Goal: Find specific page/section: Find specific page/section

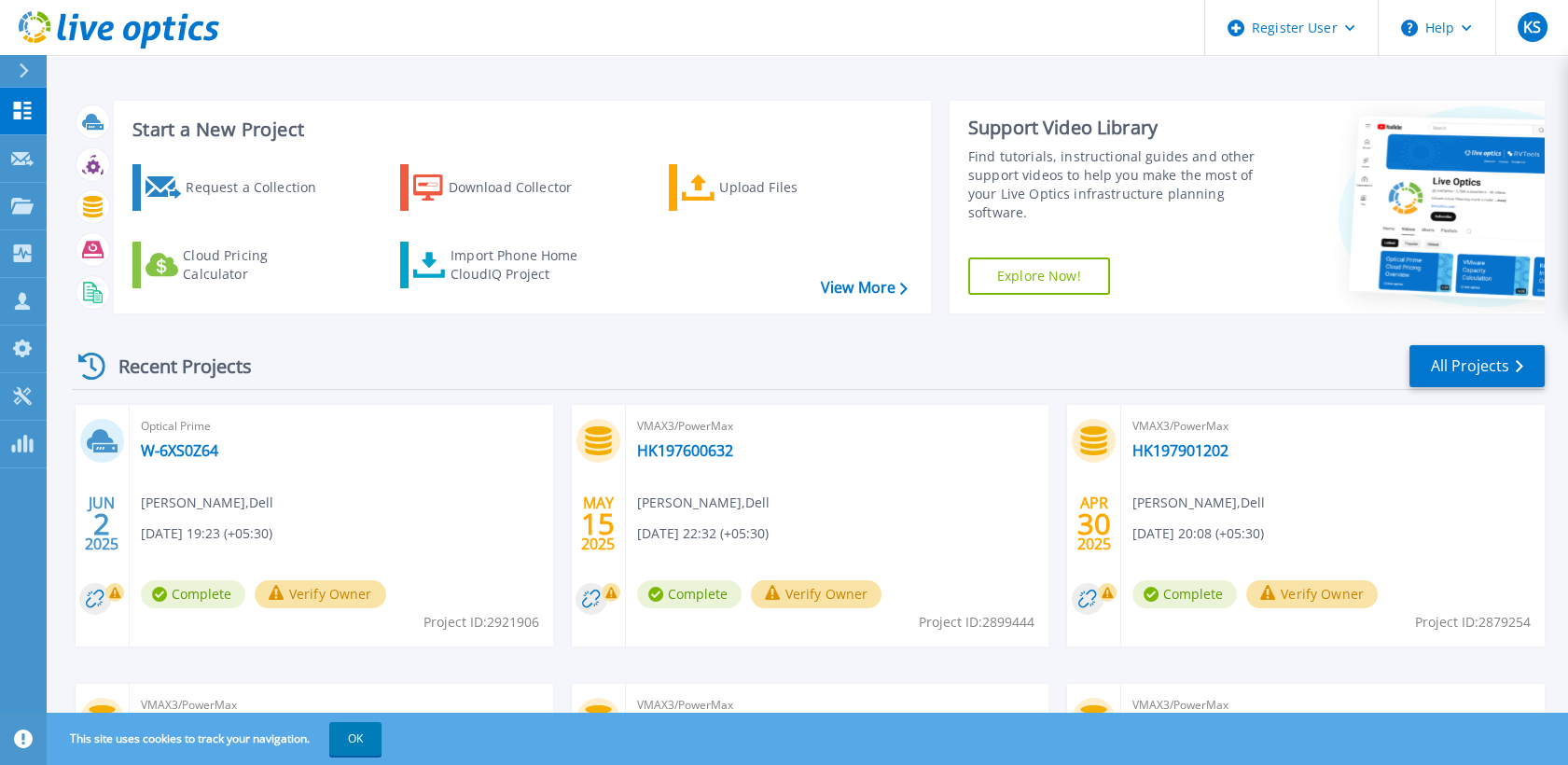
click at [25, 57] on div at bounding box center [31, 70] width 29 height 31
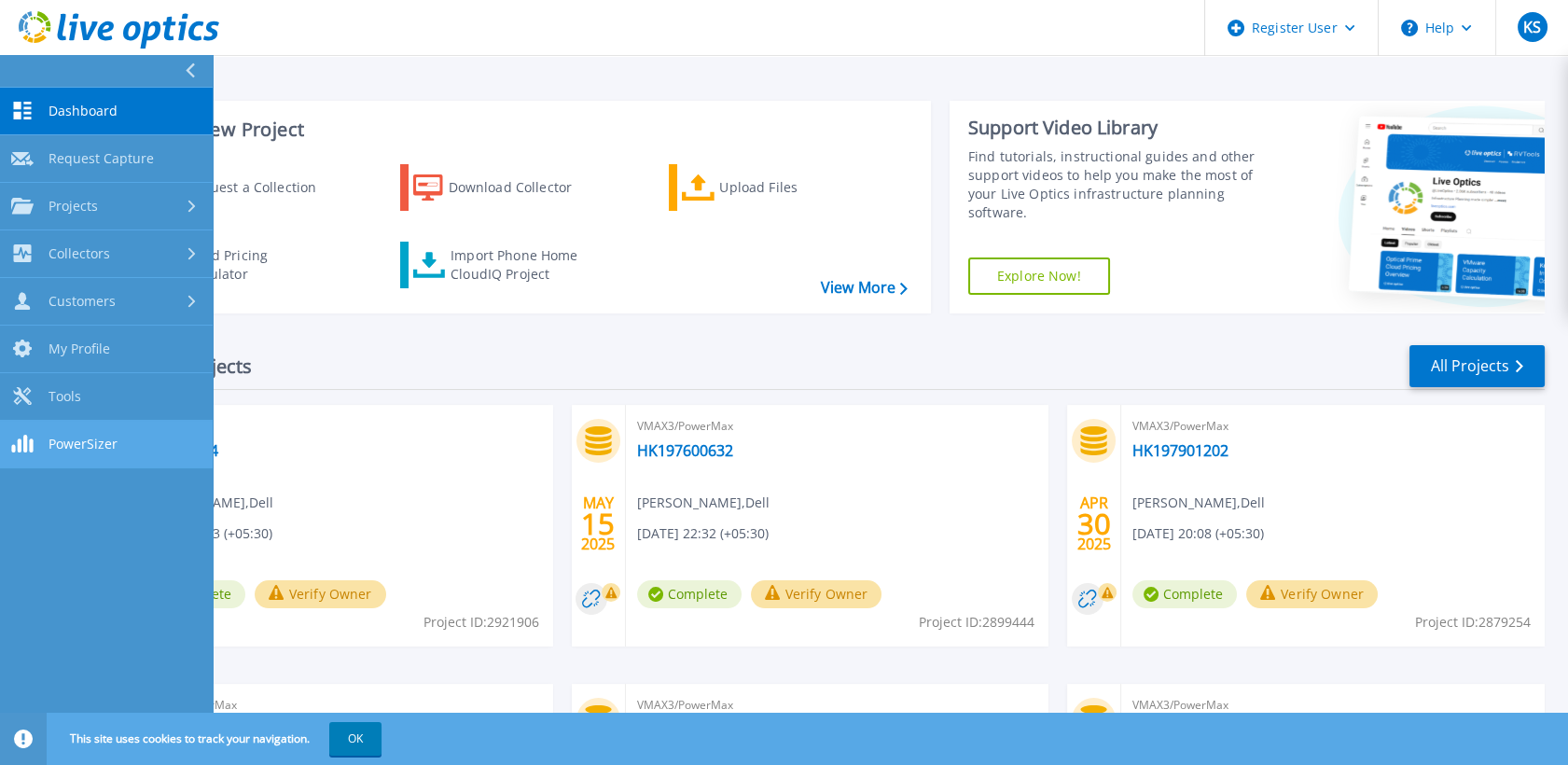
click at [108, 423] on link "PowerSizer PowerSizer" at bounding box center [107, 444] width 213 height 48
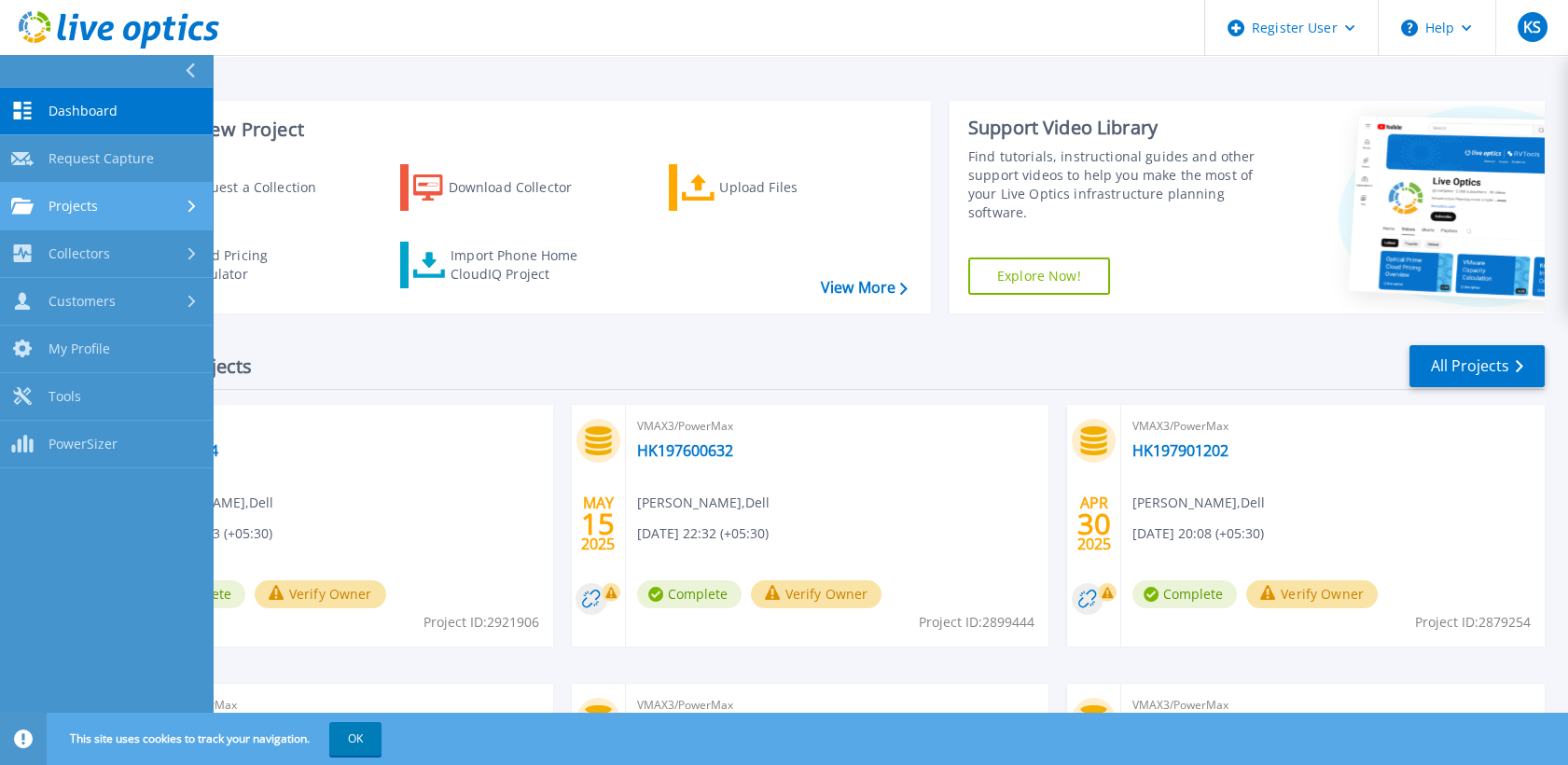
click at [134, 191] on link "Projects Projects" at bounding box center [107, 206] width 213 height 48
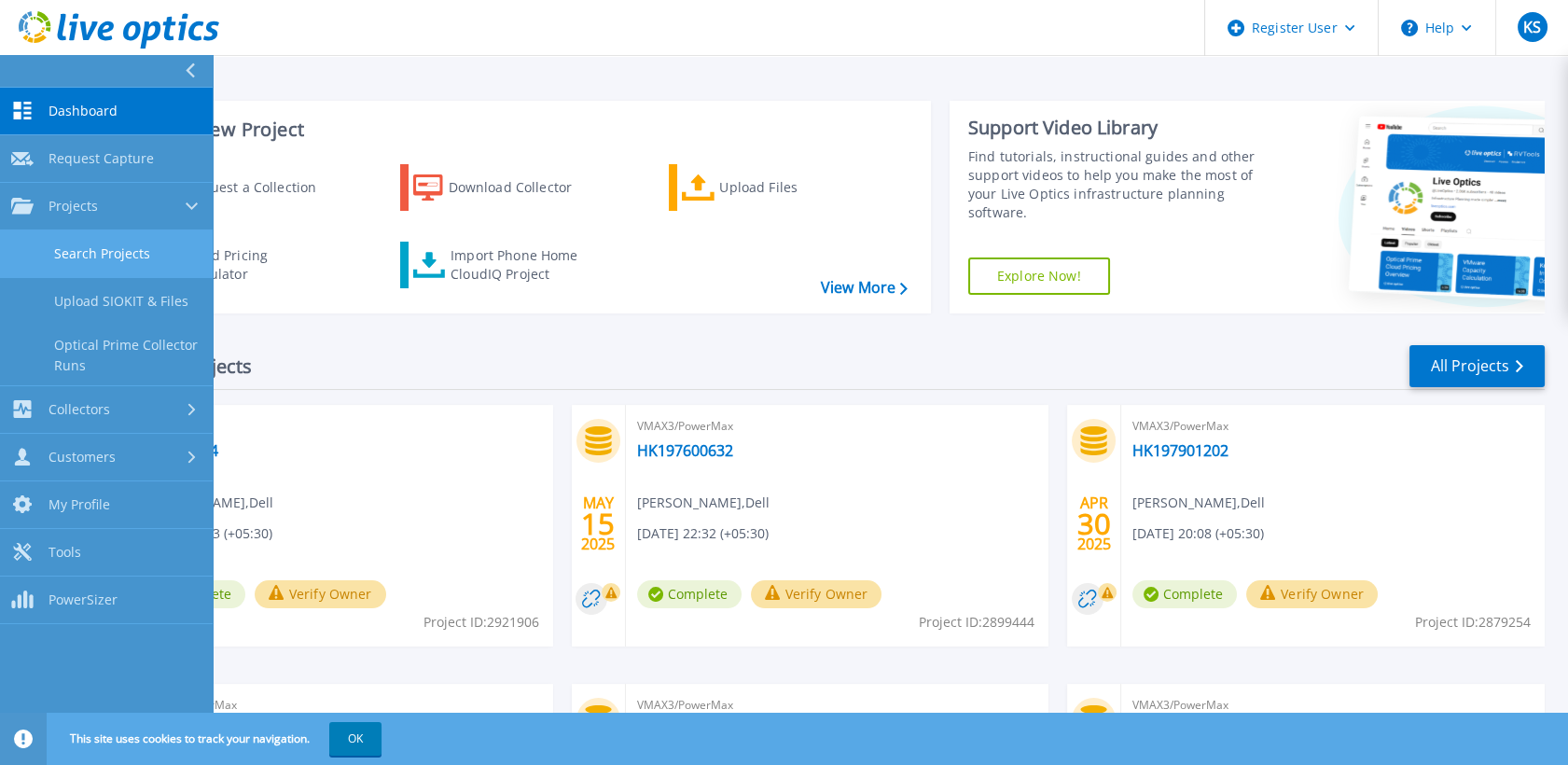
click at [127, 258] on link "Search Projects" at bounding box center [107, 254] width 213 height 48
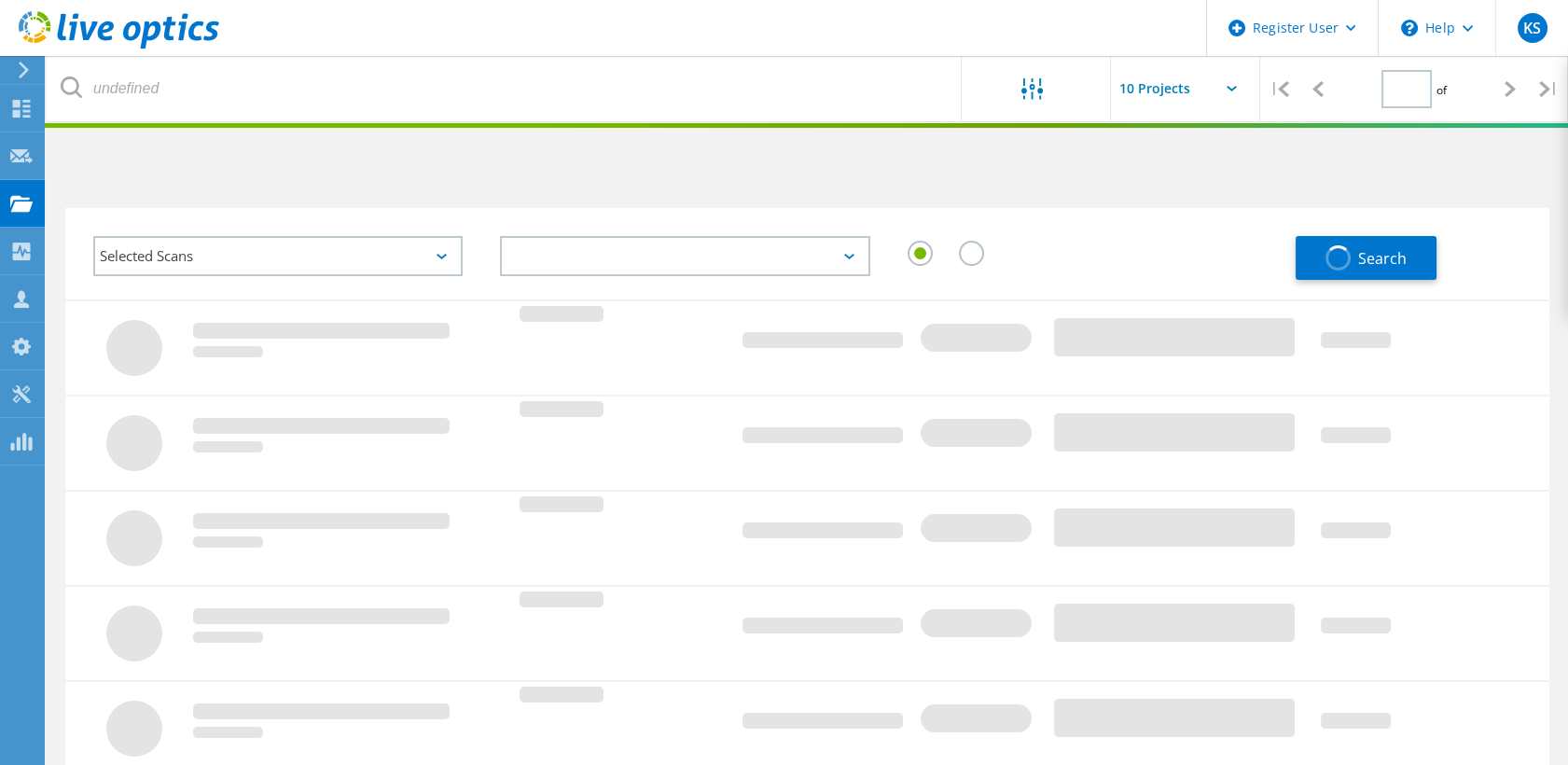
type input "1"
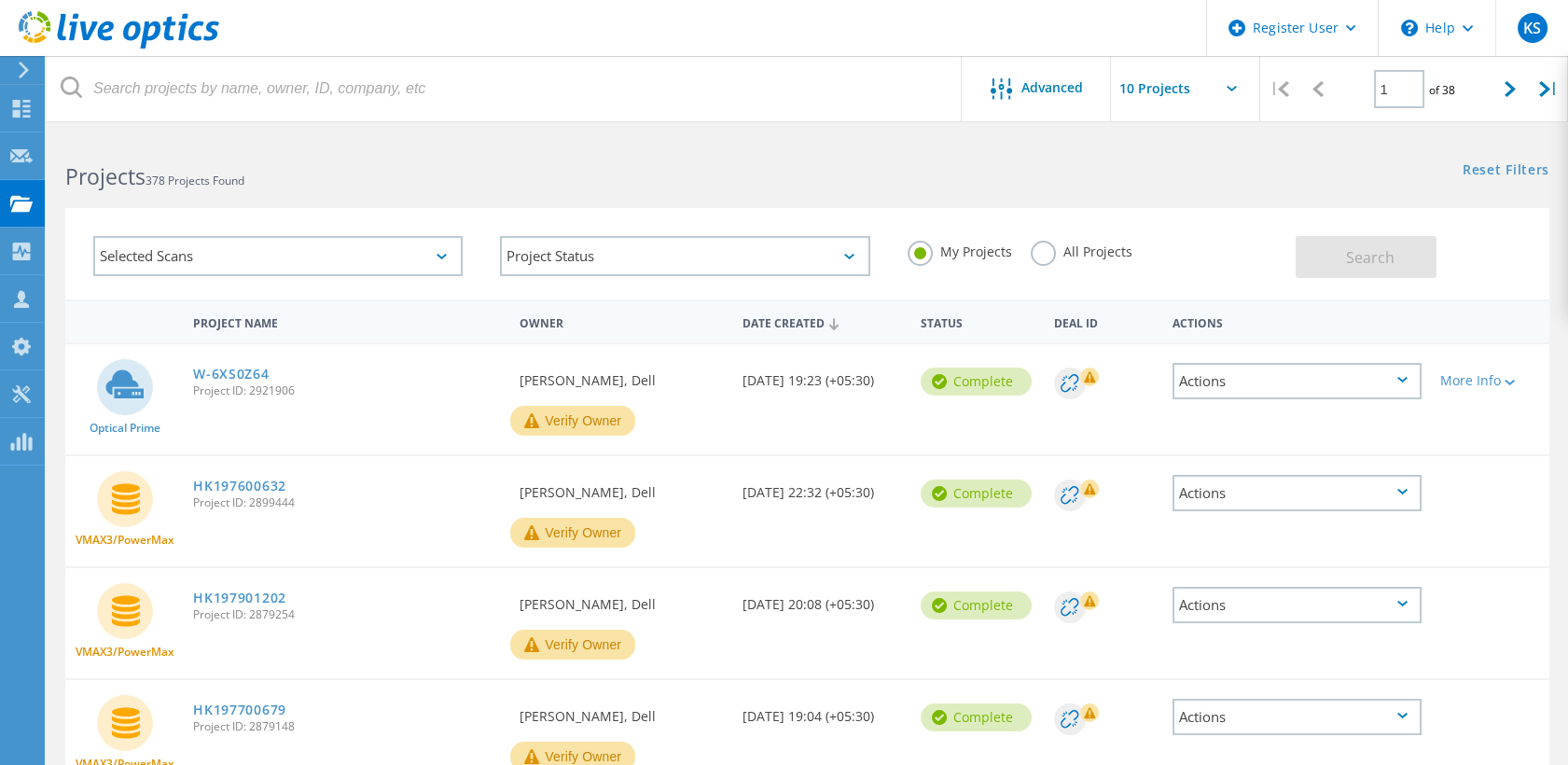
drag, startPoint x: 276, startPoint y: 53, endPoint x: 282, endPoint y: 73, distance: 20.9
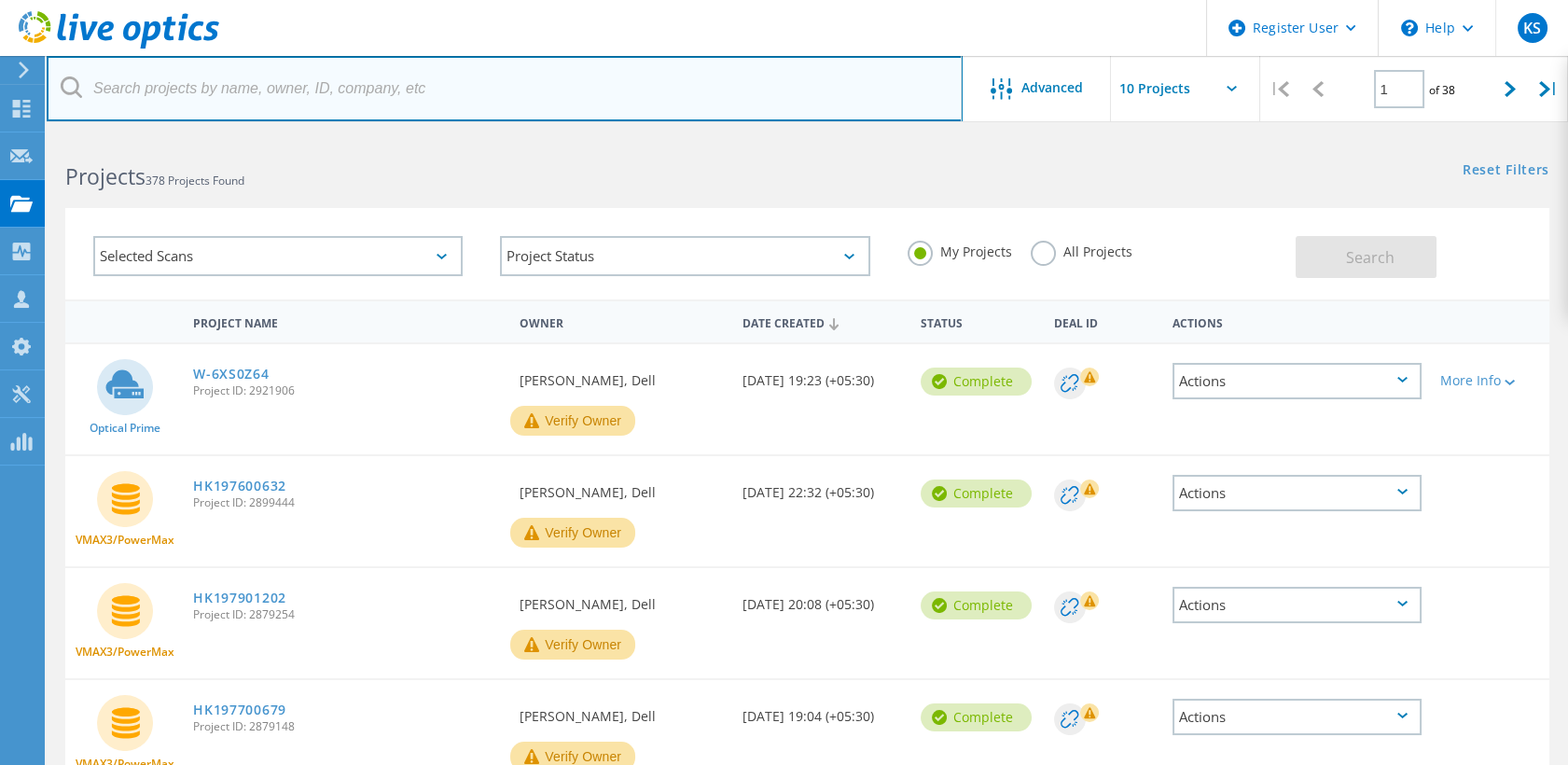
click at [282, 73] on input "text" at bounding box center [504, 88] width 916 height 66
paste input "3085718"
type input "3085718"
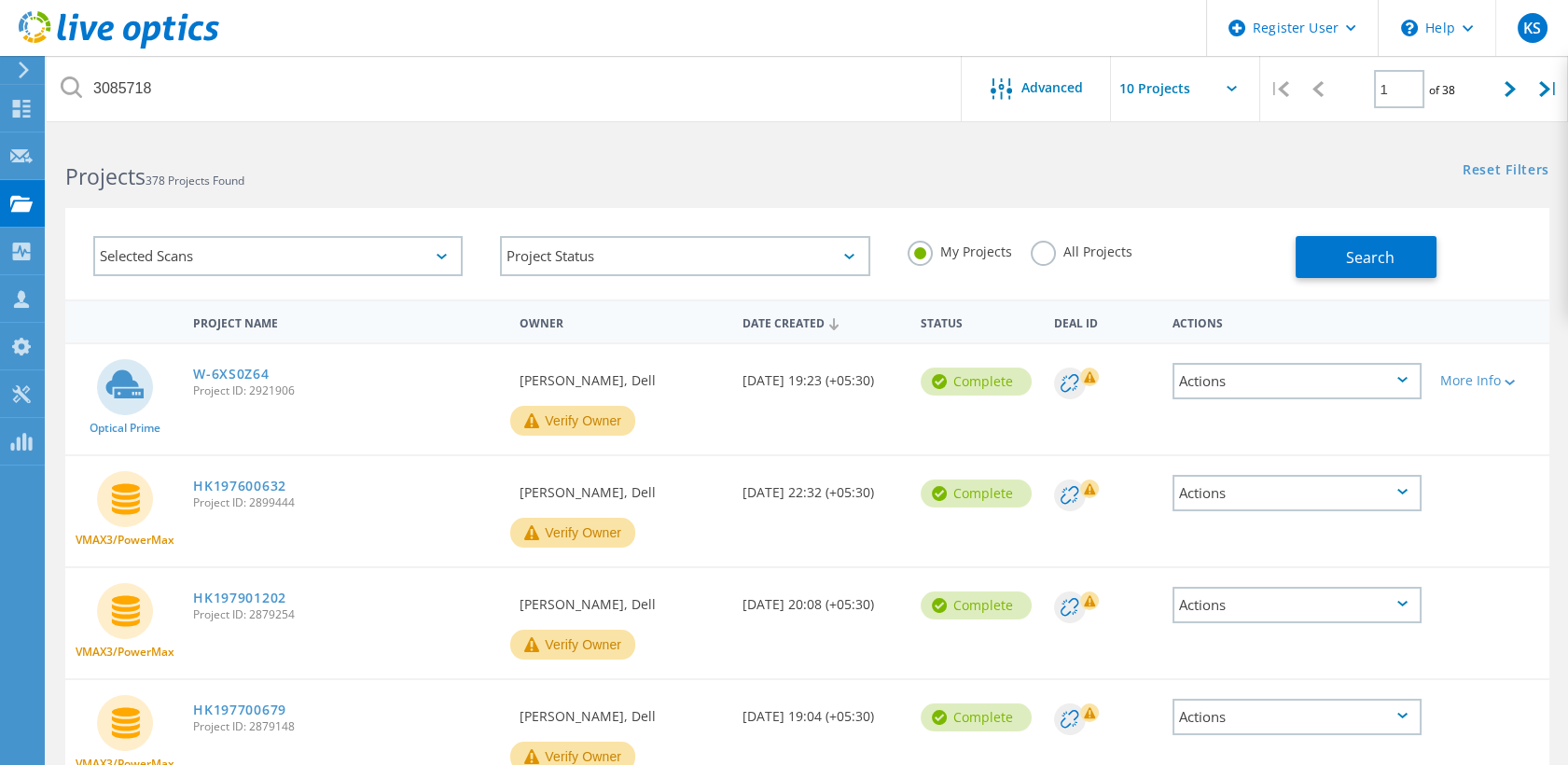
click at [1044, 253] on label "All Projects" at bounding box center [1081, 249] width 102 height 18
click at [0, 0] on input "All Projects" at bounding box center [0, 0] width 0 height 0
click at [1350, 264] on span "Search" at bounding box center [1370, 258] width 49 height 21
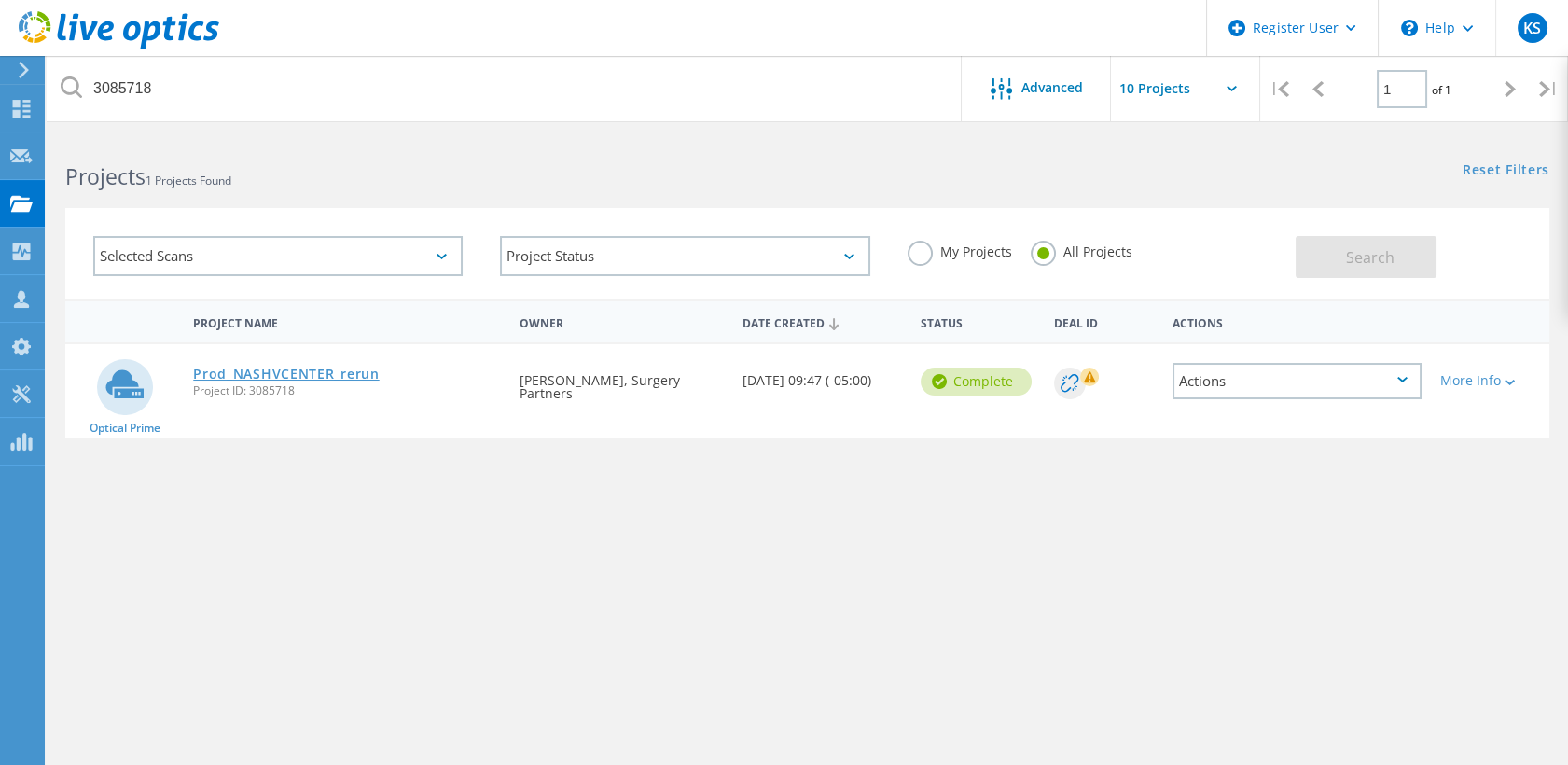
click at [273, 369] on link "Prod_NASHVCENTER_rerun" at bounding box center [285, 374] width 186 height 13
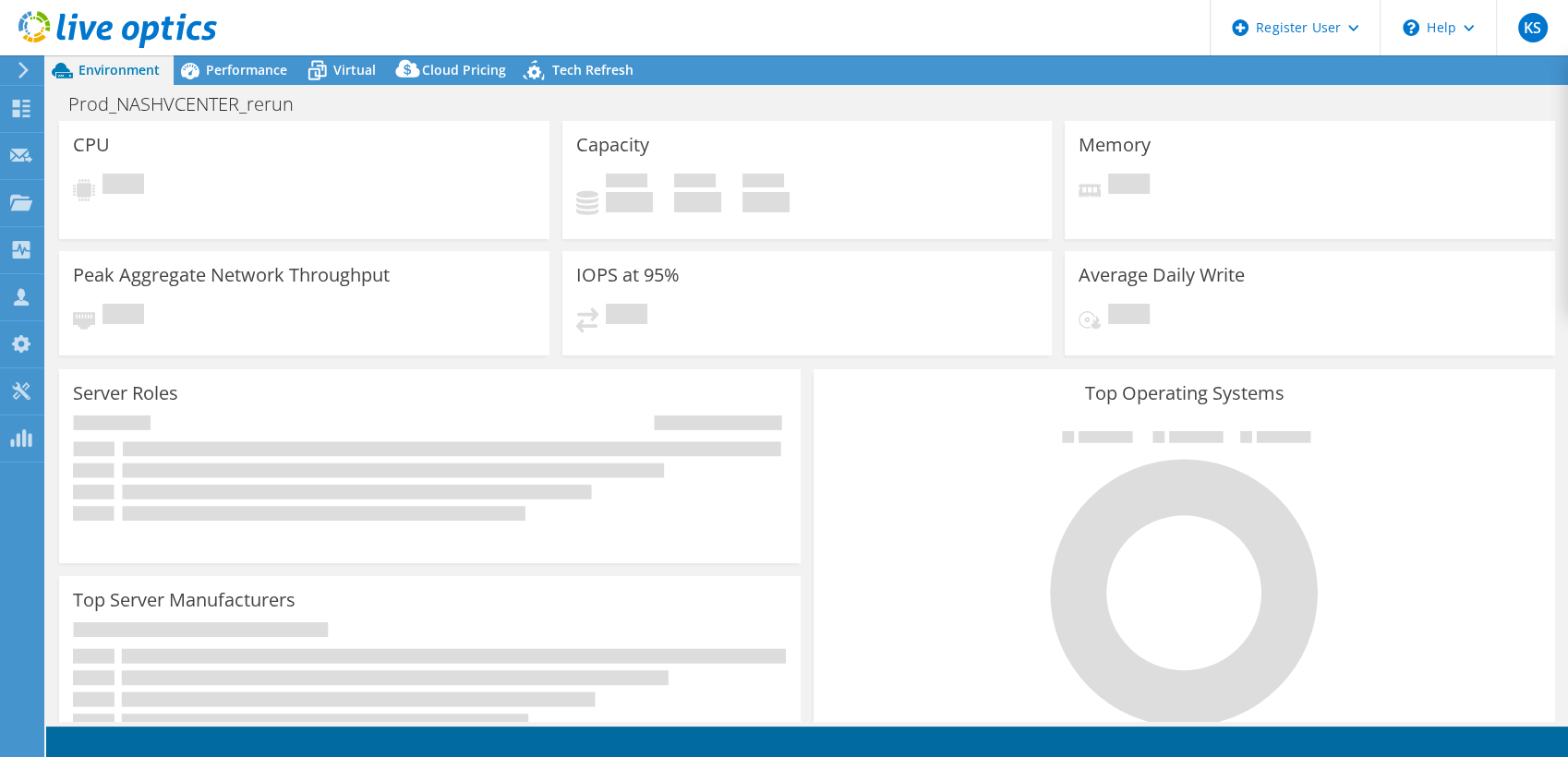
select select "USD"
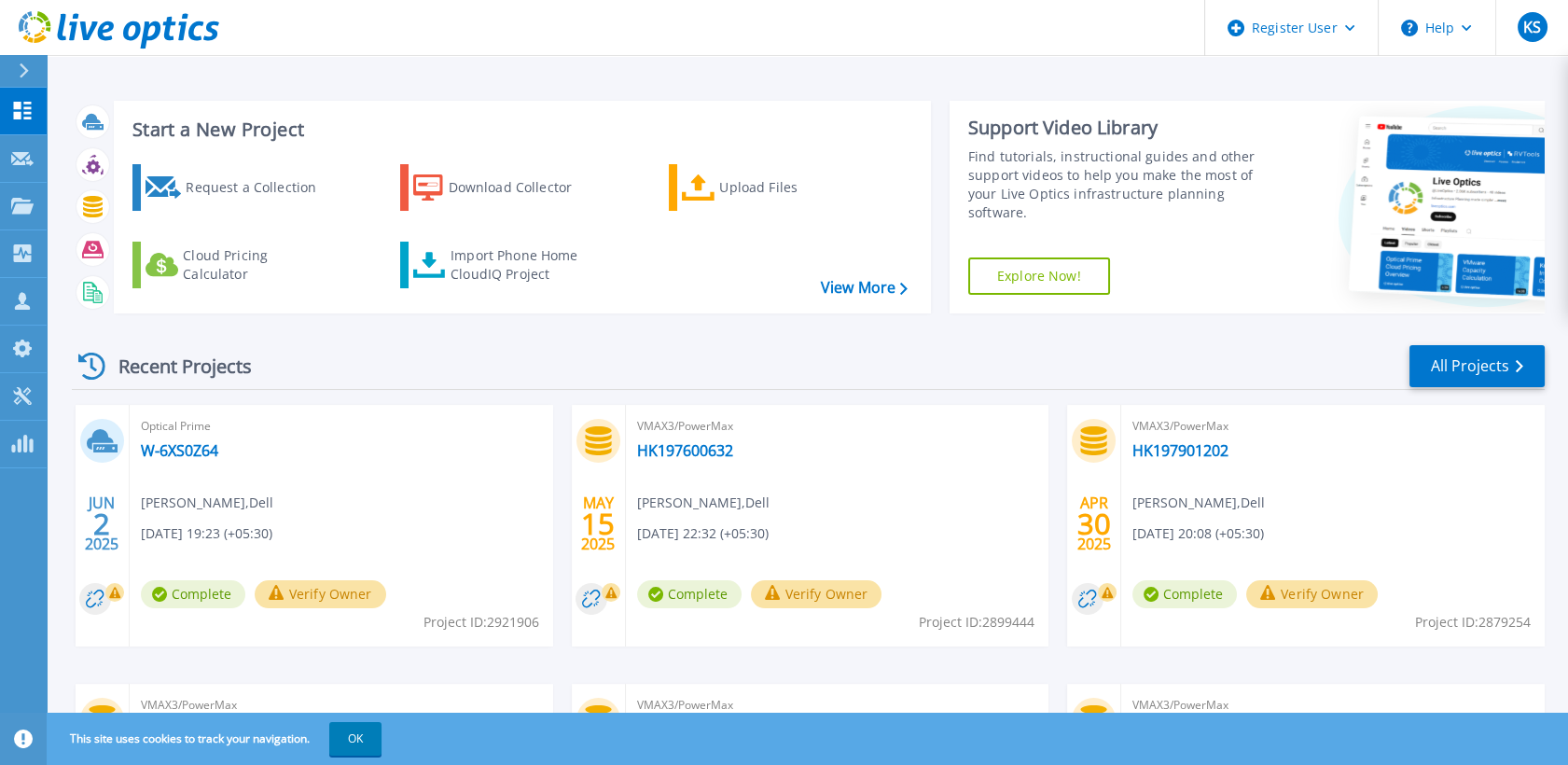
click at [21, 73] on icon at bounding box center [24, 71] width 10 height 15
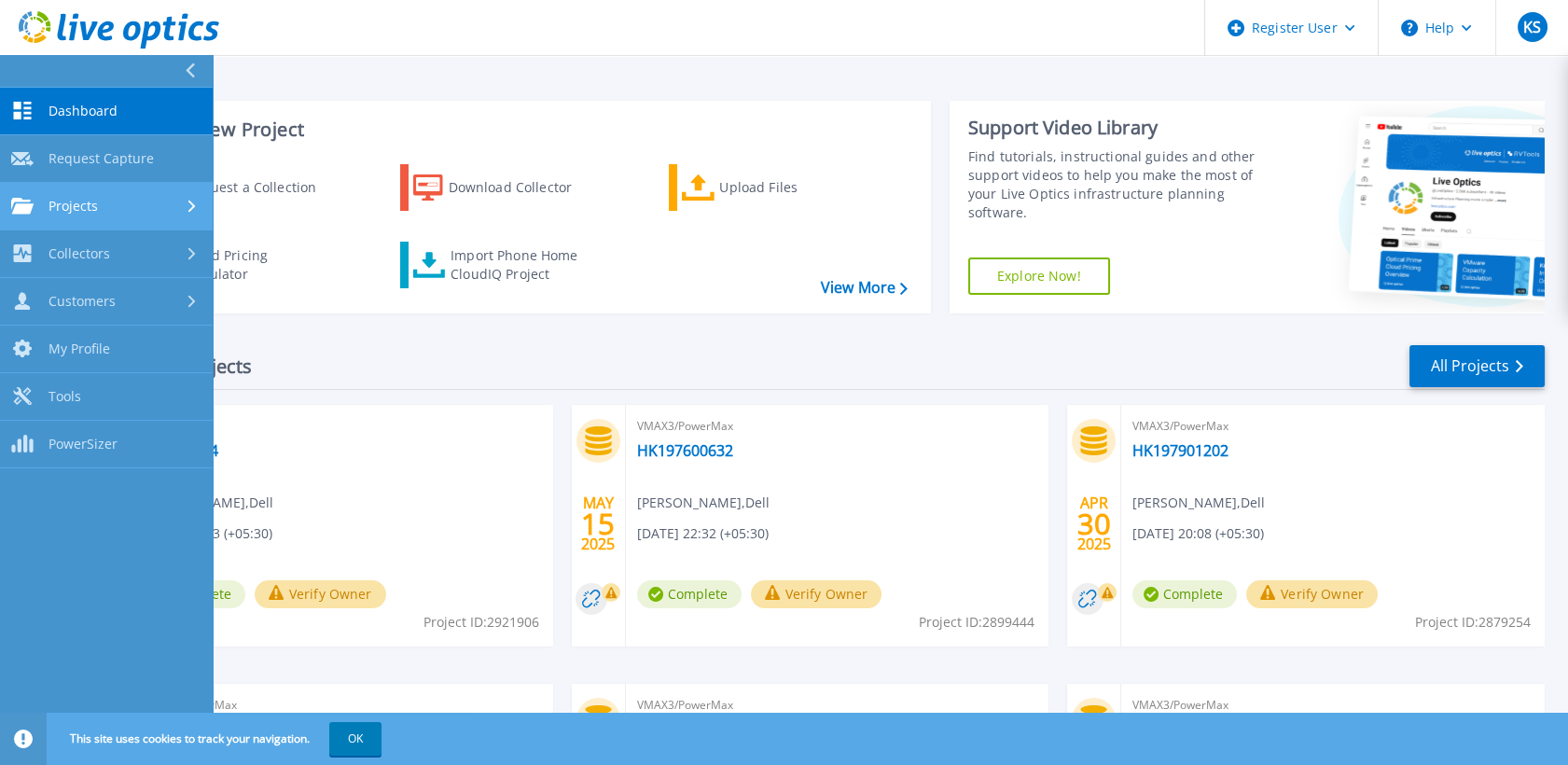
click at [140, 198] on div "Projects" at bounding box center [107, 206] width 190 height 17
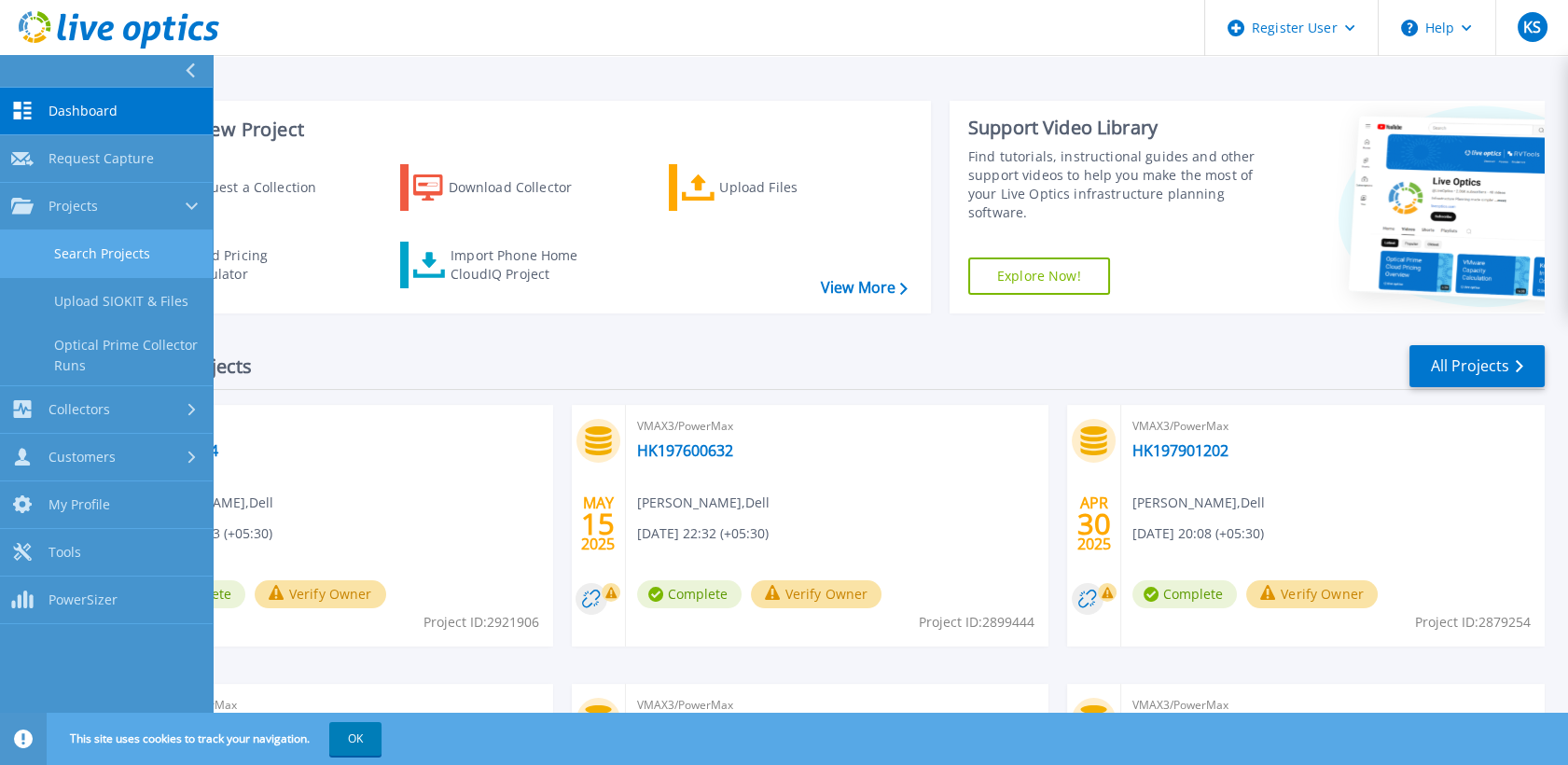
click at [123, 245] on link "Search Projects" at bounding box center [107, 254] width 213 height 48
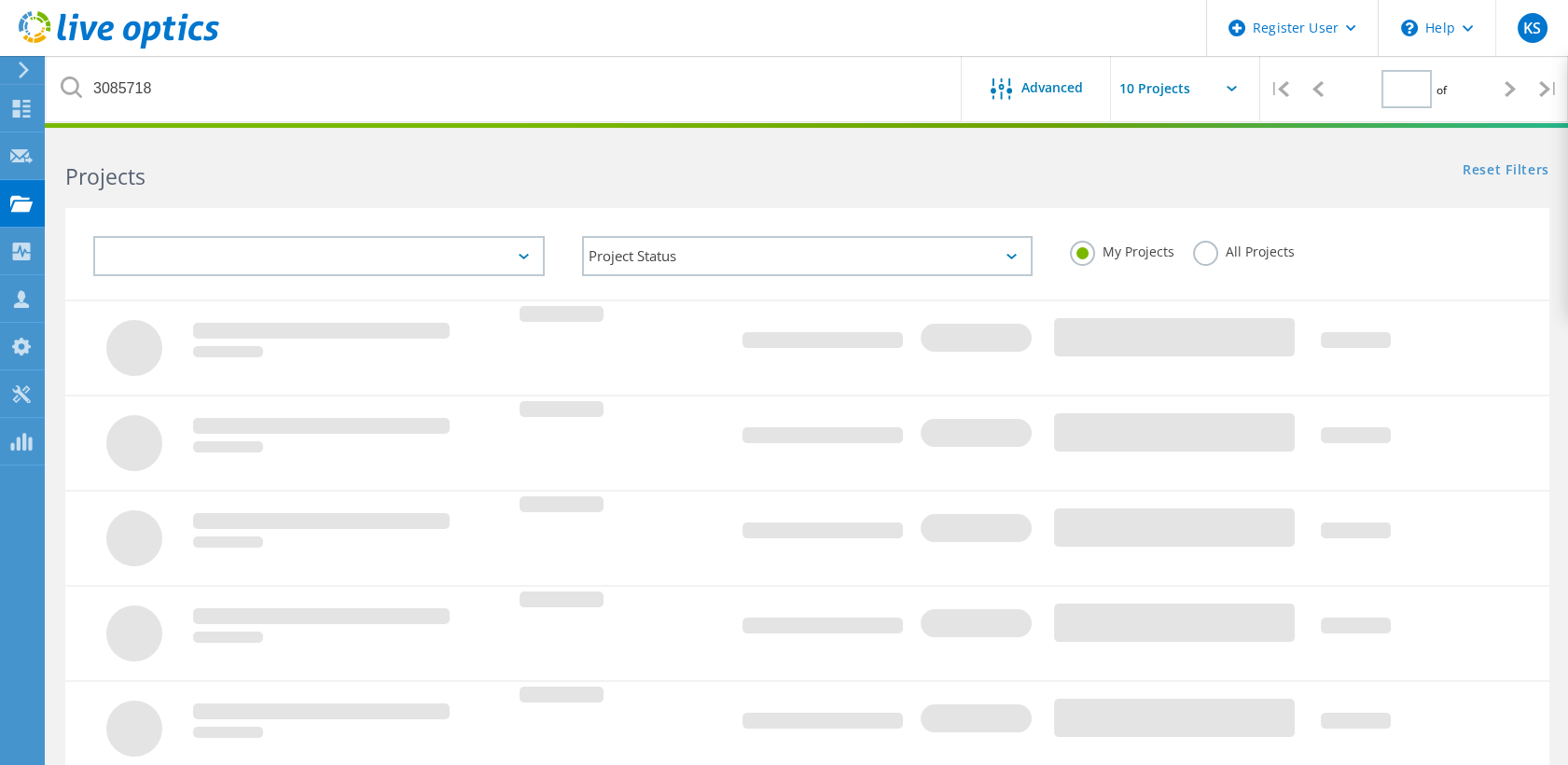
type input "1"
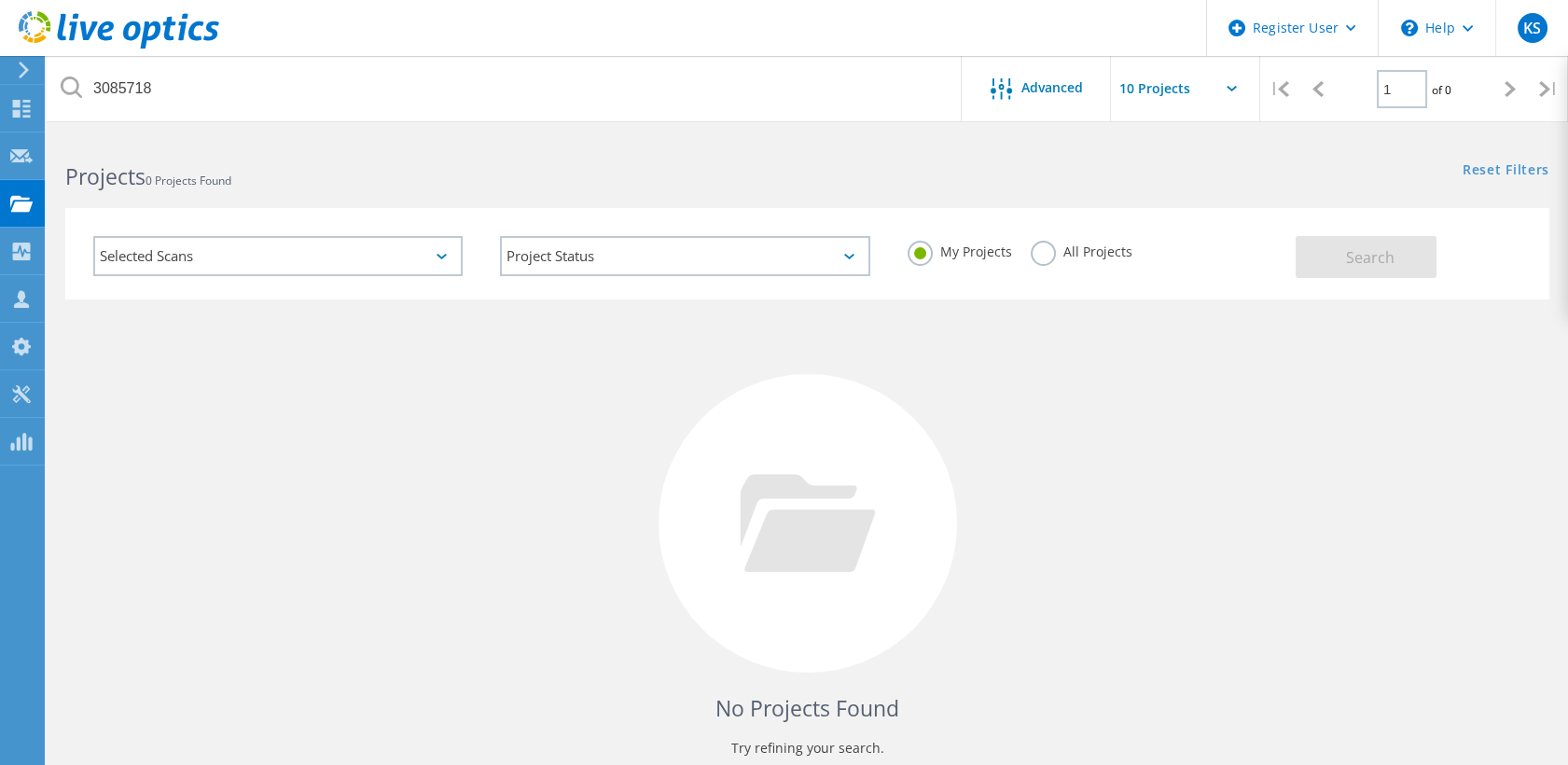
click at [1041, 245] on label "All Projects" at bounding box center [1081, 249] width 102 height 18
click at [0, 0] on input "All Projects" at bounding box center [0, 0] width 0 height 0
click at [1321, 257] on button "Search" at bounding box center [1366, 257] width 141 height 42
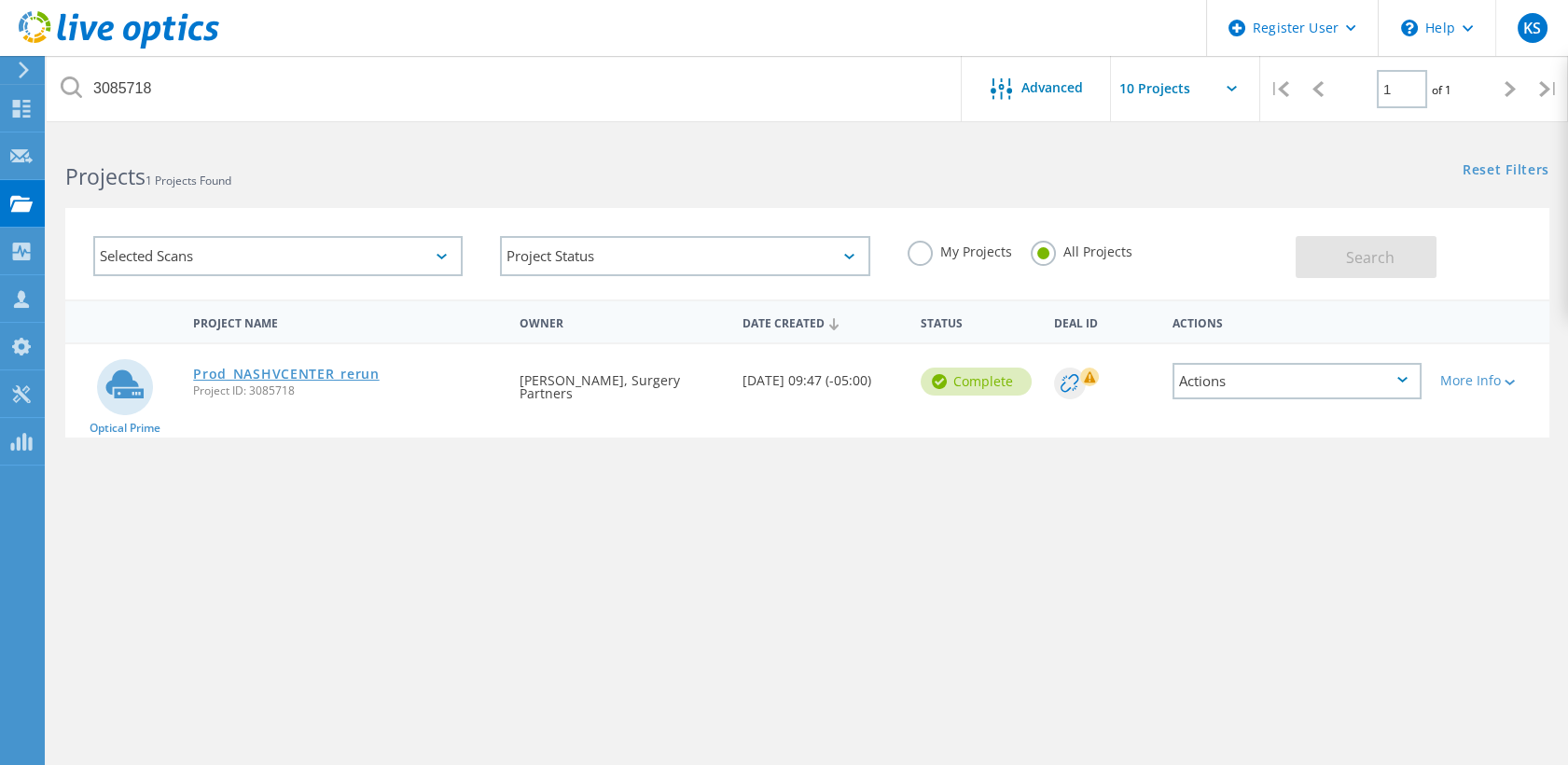
click at [312, 369] on link "Prod_NASHVCENTER_rerun" at bounding box center [285, 374] width 186 height 13
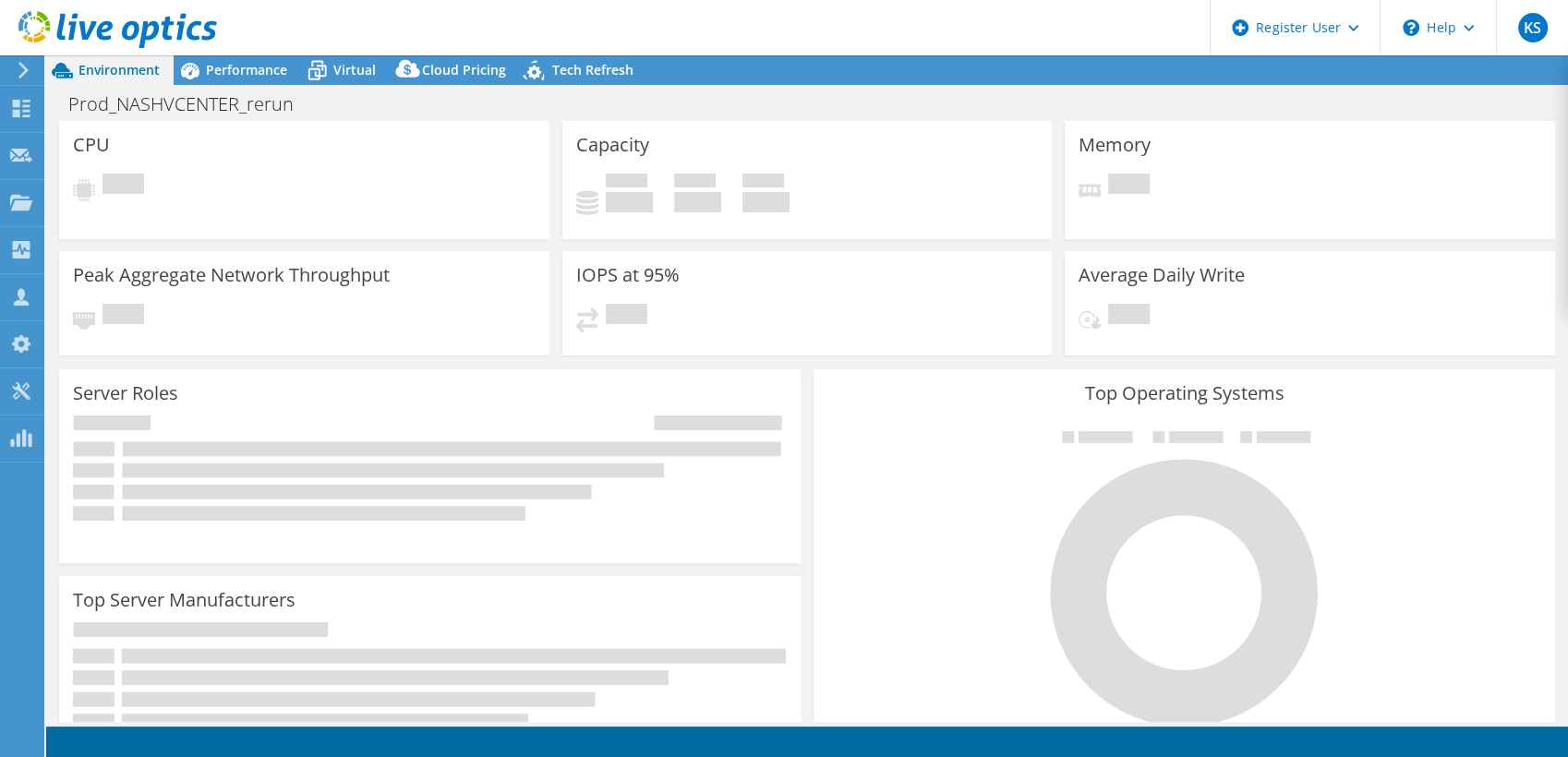
select select "USD"
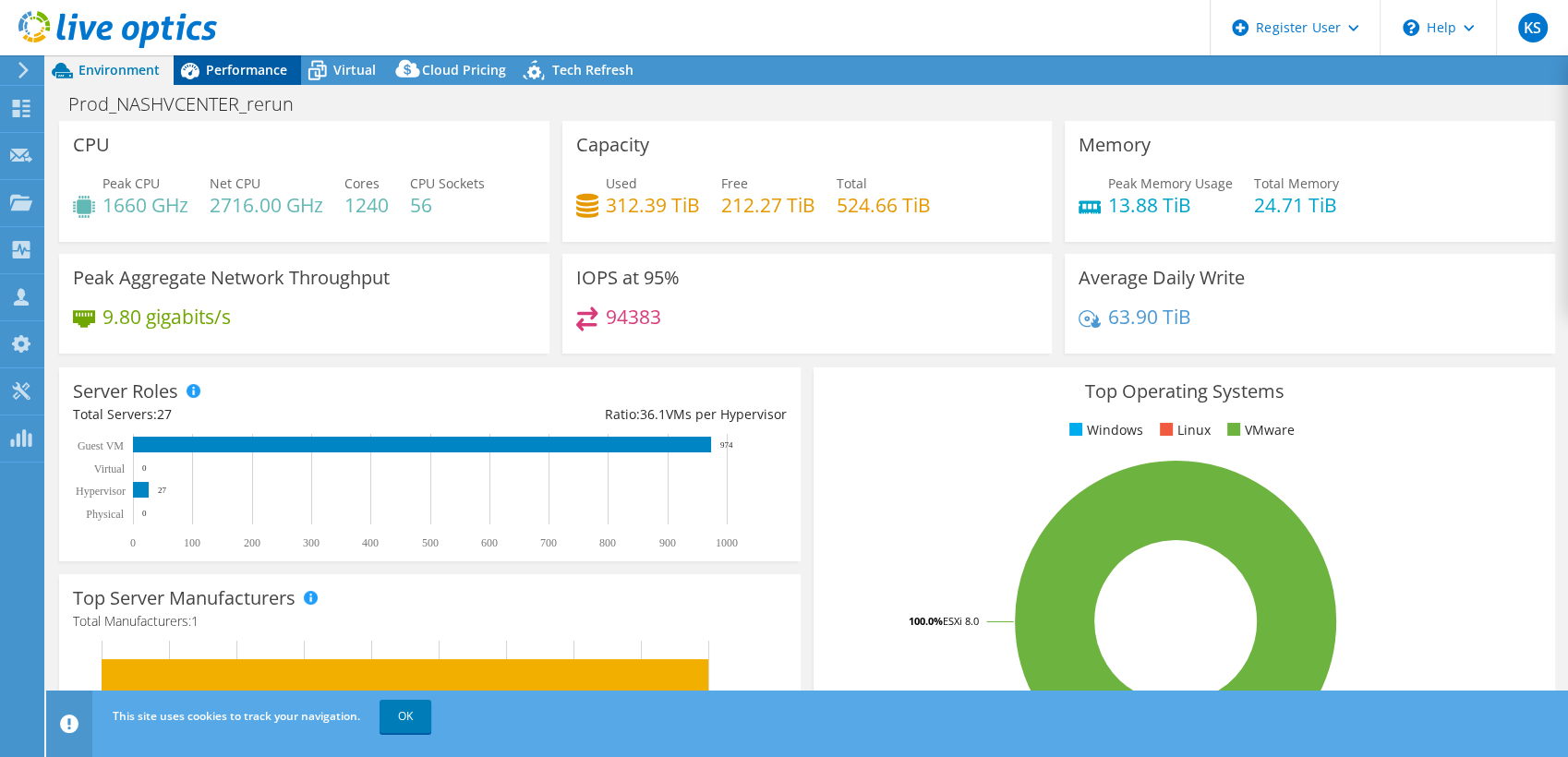
click at [247, 64] on span "Performance" at bounding box center [247, 70] width 81 height 18
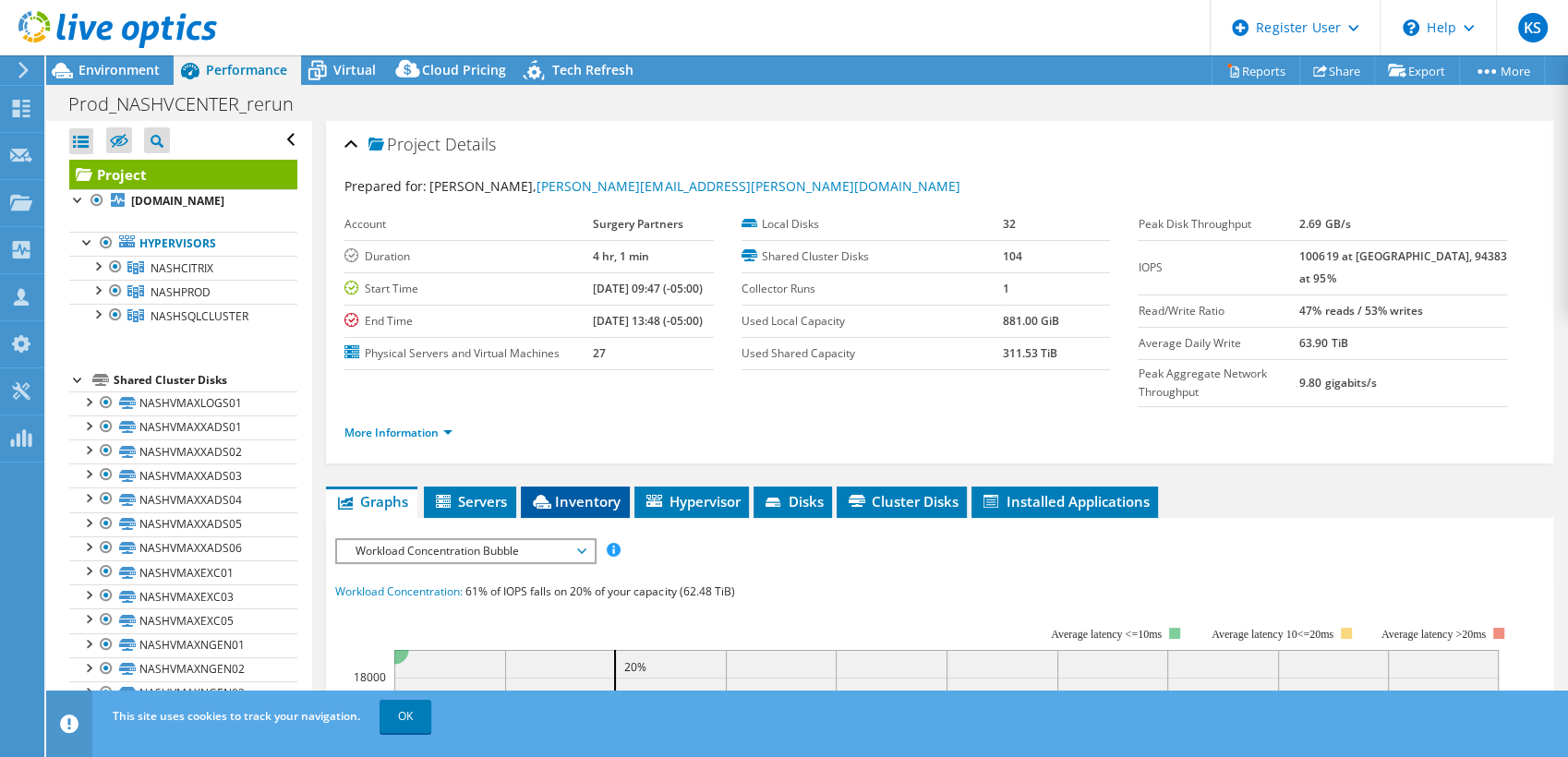
click at [566, 492] on span "Inventory" at bounding box center [575, 502] width 90 height 19
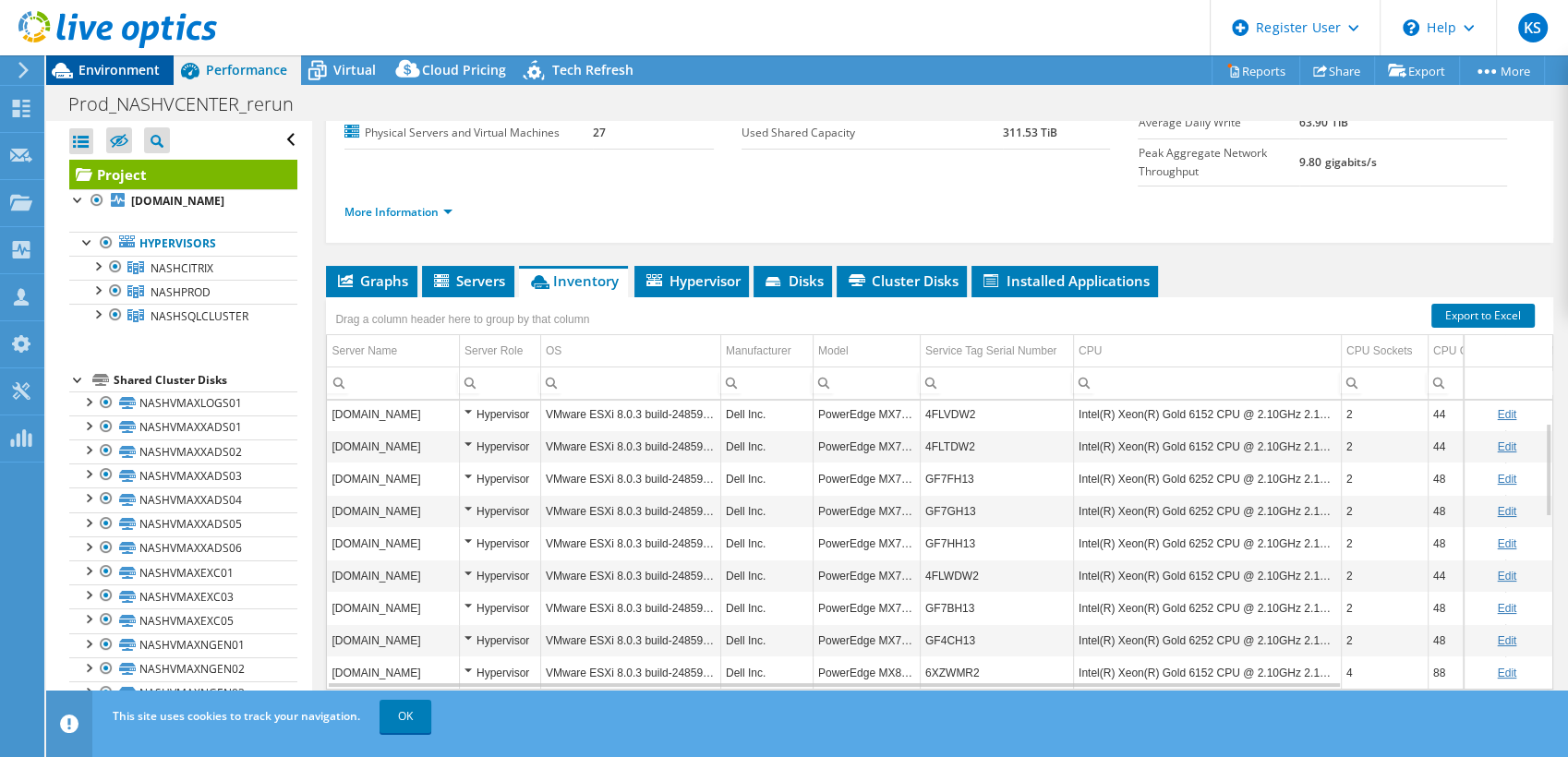
click at [119, 63] on span "Environment" at bounding box center [119, 70] width 81 height 18
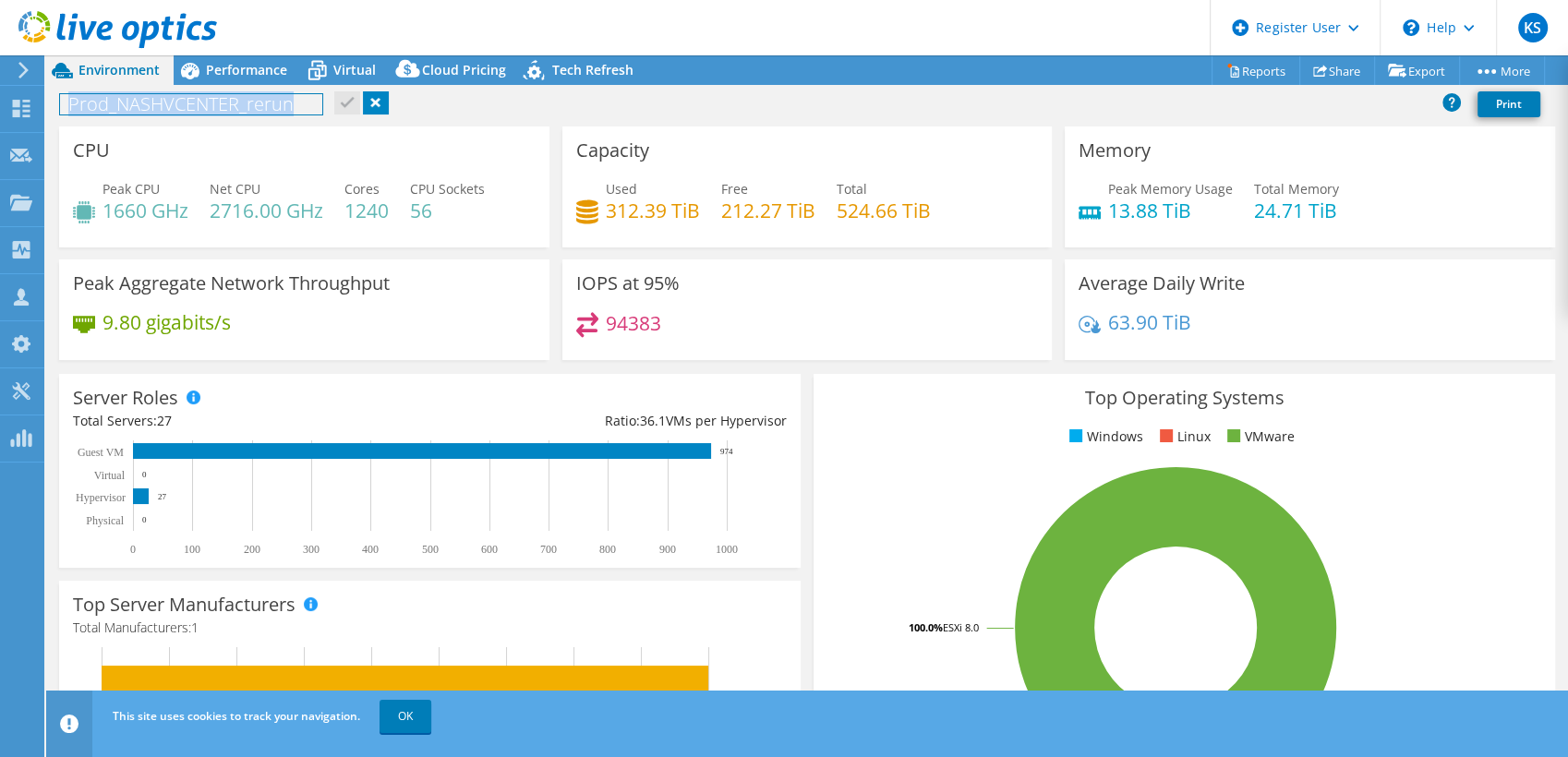
drag, startPoint x: 305, startPoint y: 101, endPoint x: 52, endPoint y: 105, distance: 253.0
click at [52, 105] on div "Prod_NASHVCENTER_rerun Print" at bounding box center [807, 104] width 1522 height 34
copy h1 "Prod_NASHVCENTER_rerun"
drag, startPoint x: 525, startPoint y: 89, endPoint x: 861, endPoint y: 77, distance: 336.2
click at [861, 77] on div "Project Actions Project Actions Reports Share Export vSAN ReadyNode Sizer" at bounding box center [807, 70] width 1522 height 29
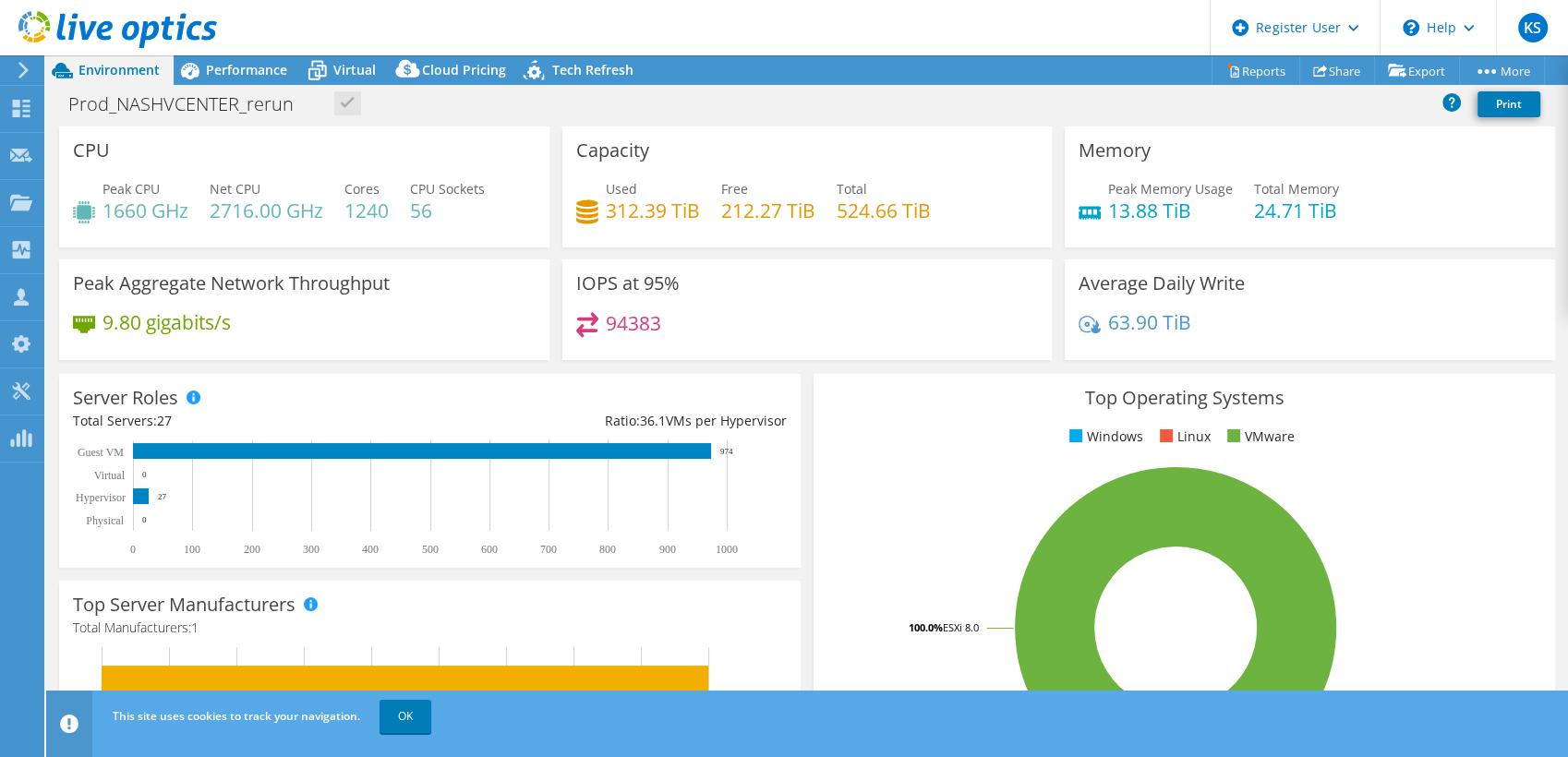
click at [861, 77] on div "Project Actions Project Actions Reports Share Export vSAN ReadyNode Sizer" at bounding box center [807, 70] width 1522 height 29
drag, startPoint x: 320, startPoint y: 105, endPoint x: 66, endPoint y: 108, distance: 254.0
click at [66, 108] on h1 "Prod_NASHVCENTER_rerun" at bounding box center [191, 105] width 262 height 21
copy h1 "Prod_NASHVCENTER_rerun"
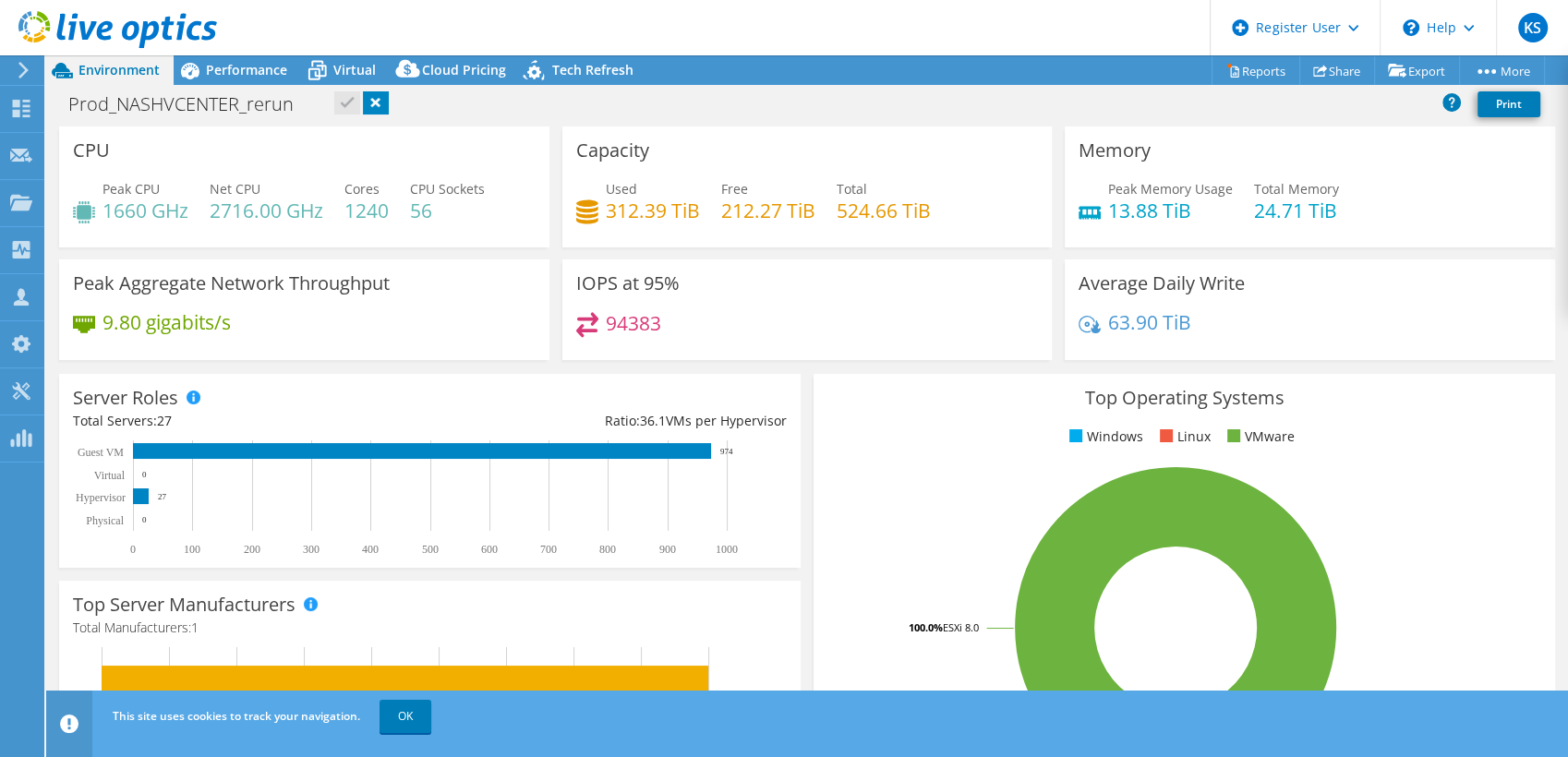
click at [1054, 105] on div "Prod_NASHVCENTER_rerun Print" at bounding box center [807, 104] width 1522 height 34
drag, startPoint x: 300, startPoint y: 101, endPoint x: 72, endPoint y: 107, distance: 228.1
click at [72, 107] on h1 "Prod_NASHVCENTER_rerun" at bounding box center [191, 105] width 262 height 21
copy h1 "Prod_NASHVCENTER_rerun"
